Goal: Transaction & Acquisition: Book appointment/travel/reservation

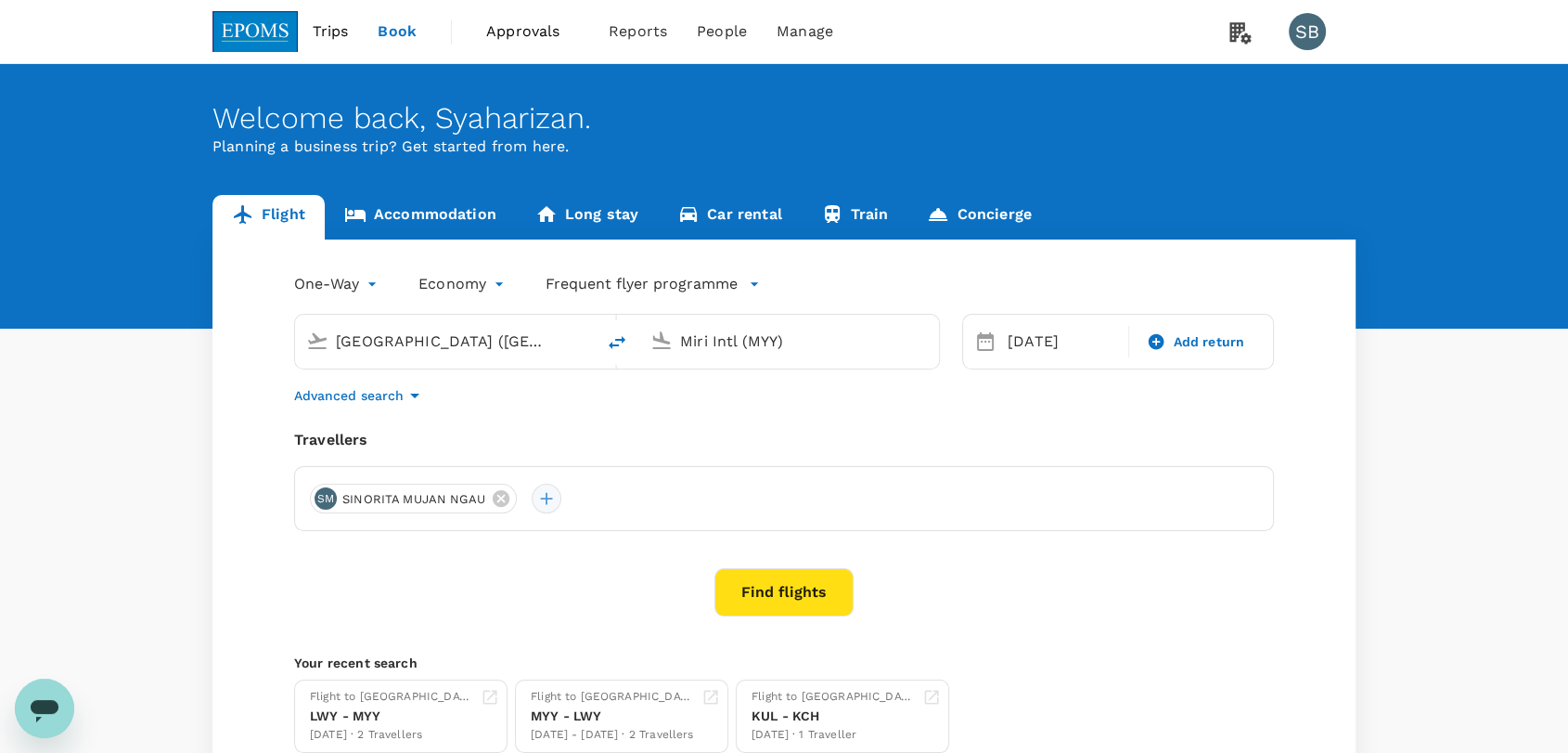
click at [545, 501] on div at bounding box center [545, 497] width 29 height 29
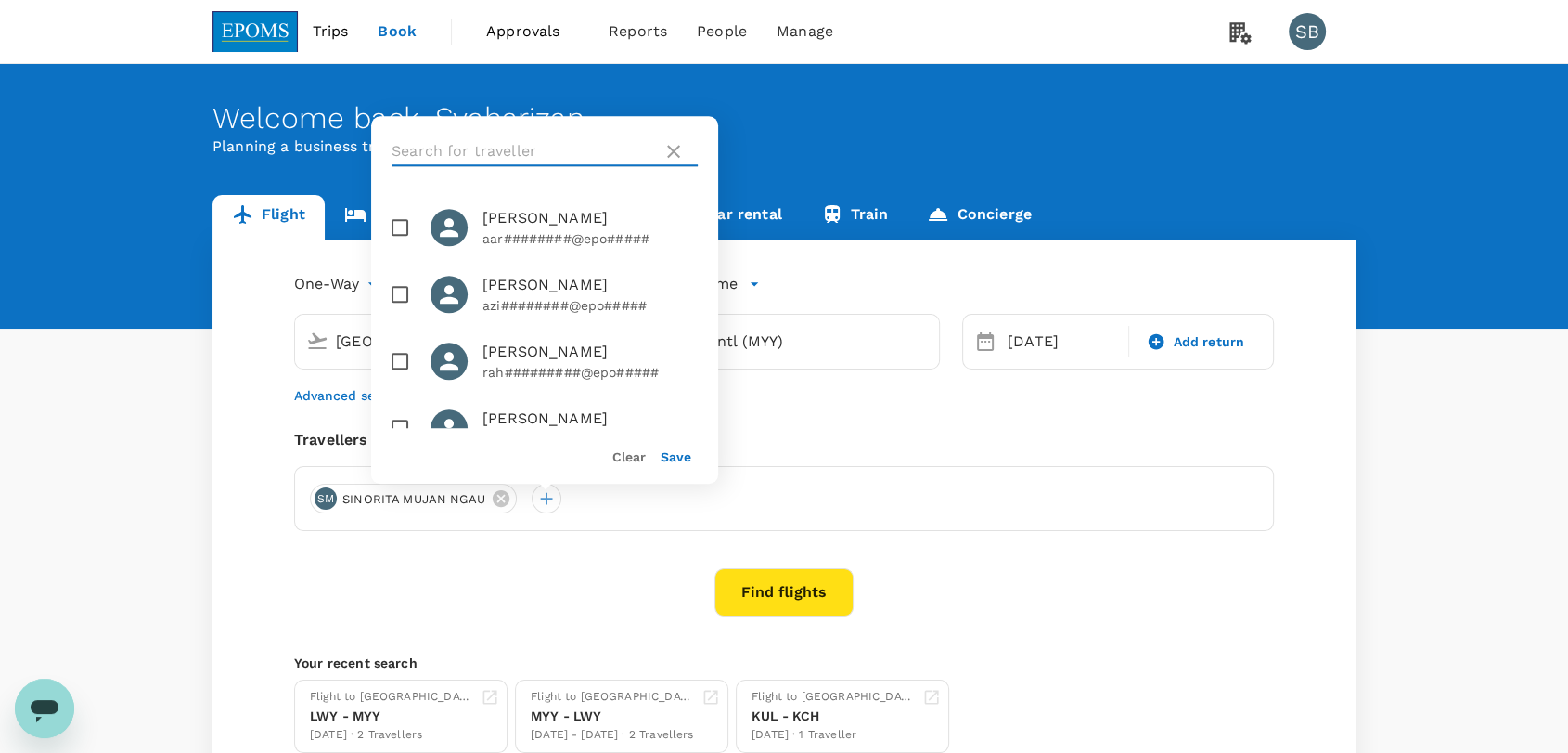
click at [481, 154] on input "text" at bounding box center [523, 151] width 263 height 29
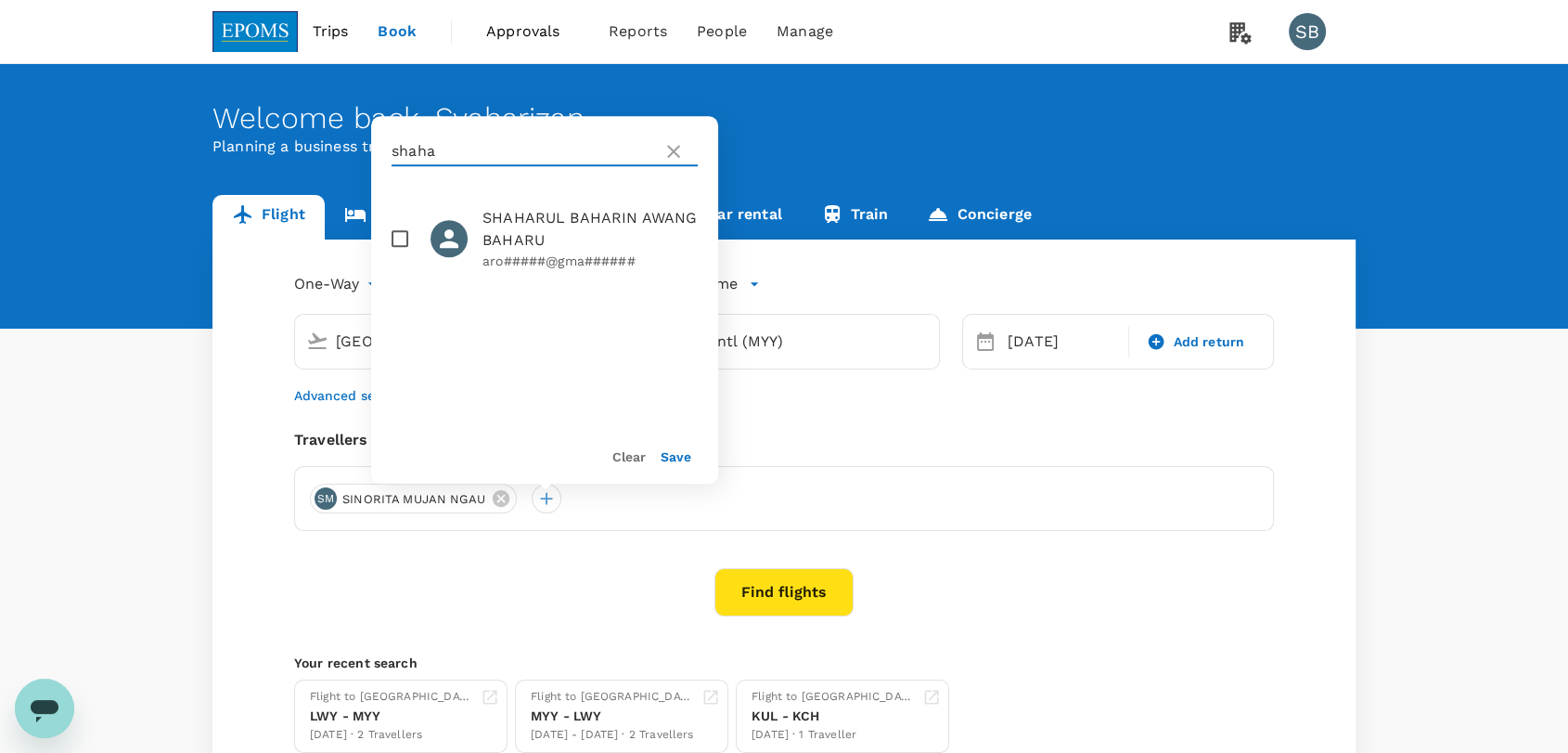
type input "shaha"
click at [643, 462] on button "Clear" at bounding box center [629, 457] width 33 height 15
click at [672, 143] on icon at bounding box center [673, 152] width 23 height 23
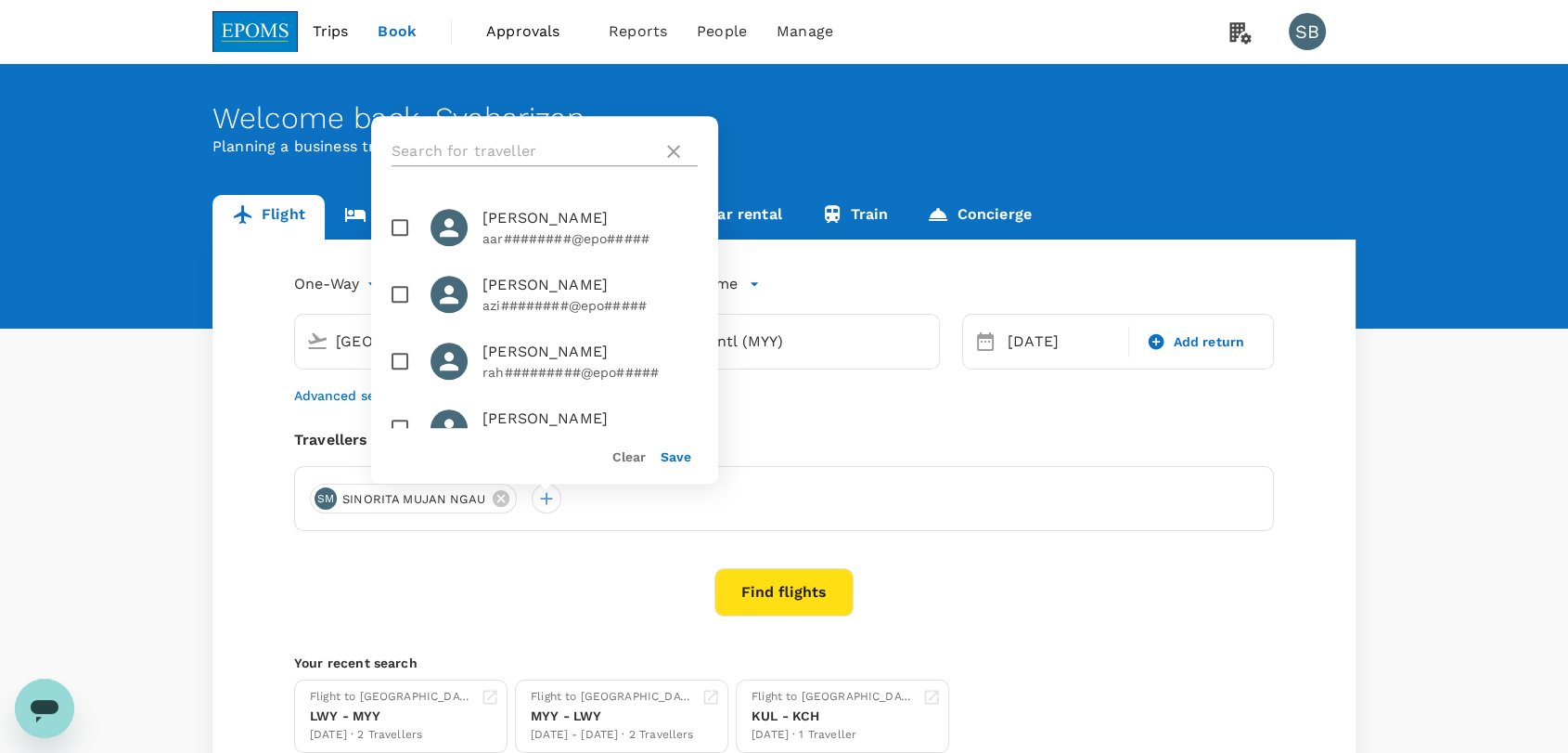
click at [668, 157] on icon at bounding box center [673, 152] width 23 height 23
click at [404, 216] on input "checkbox" at bounding box center [400, 226] width 39 height 39
checkbox input "true"
click at [662, 453] on button "Save" at bounding box center [676, 457] width 30 height 15
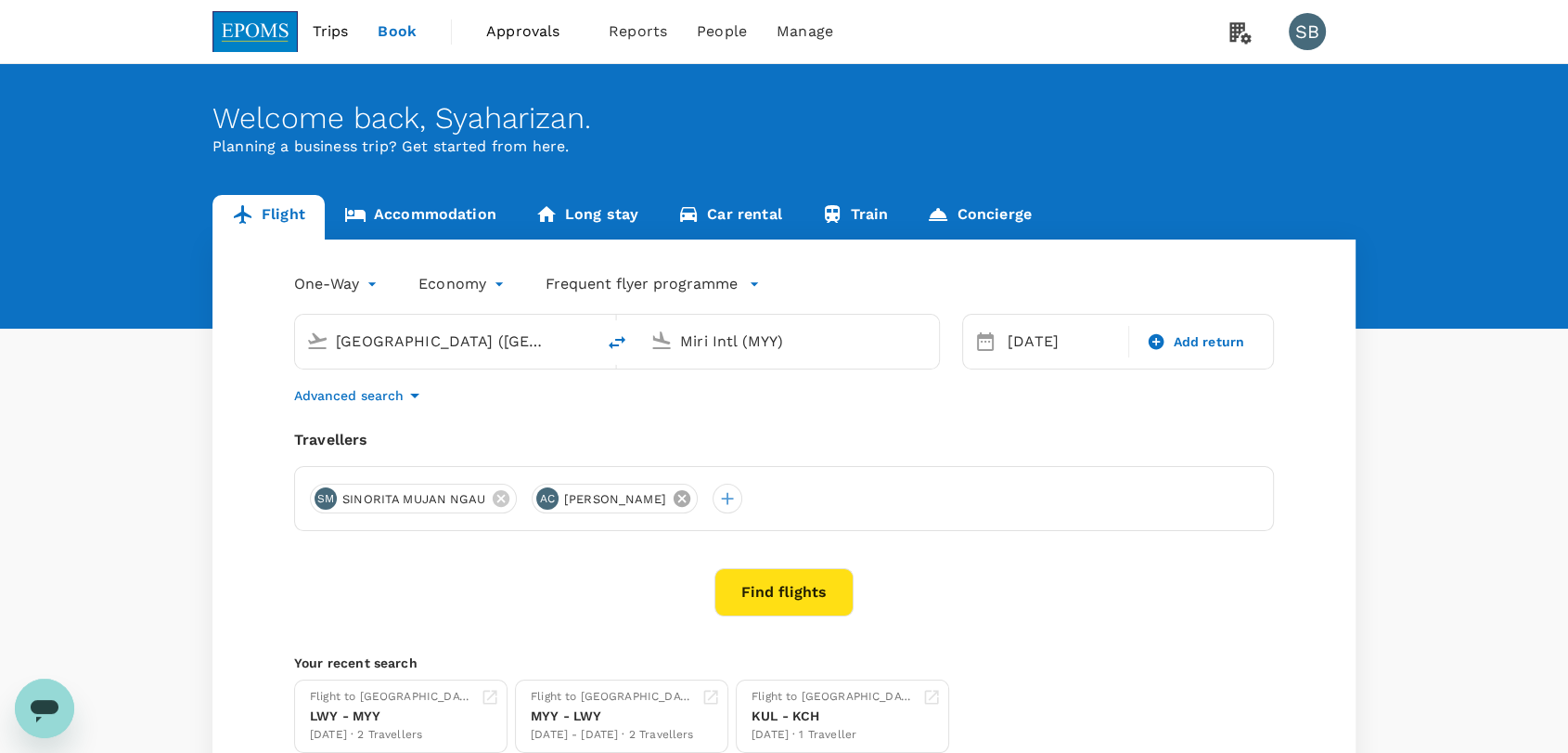
click at [690, 493] on icon at bounding box center [682, 498] width 17 height 17
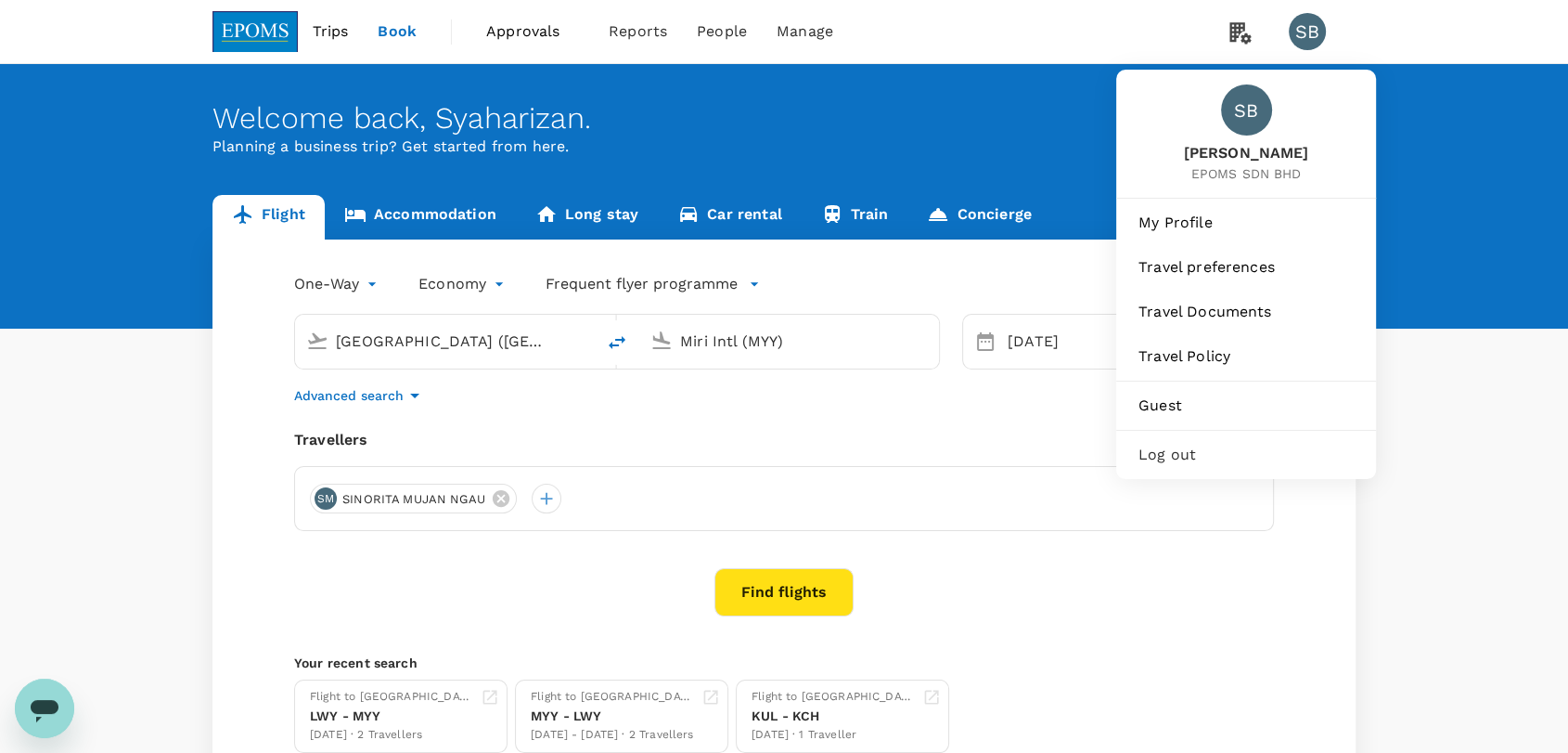
click at [1241, 452] on span "Log out" at bounding box center [1245, 455] width 215 height 23
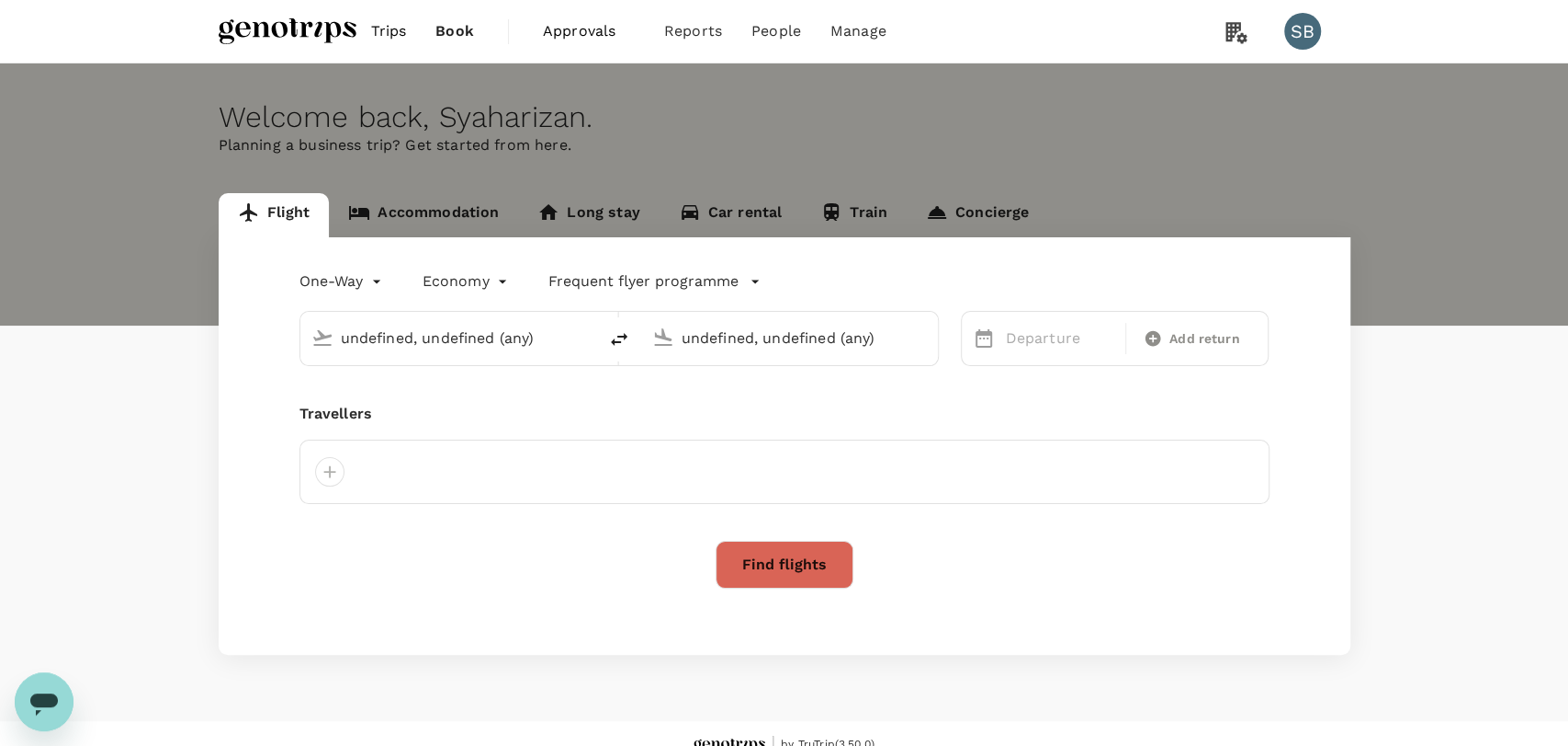
type input "roundtrip"
type input "Miri Intl (MYY)"
type input "Labuan (LBU)"
type input "Miri Intl (MYY)"
type input "Labuan (LBU)"
